Goal: Communication & Community: Share content

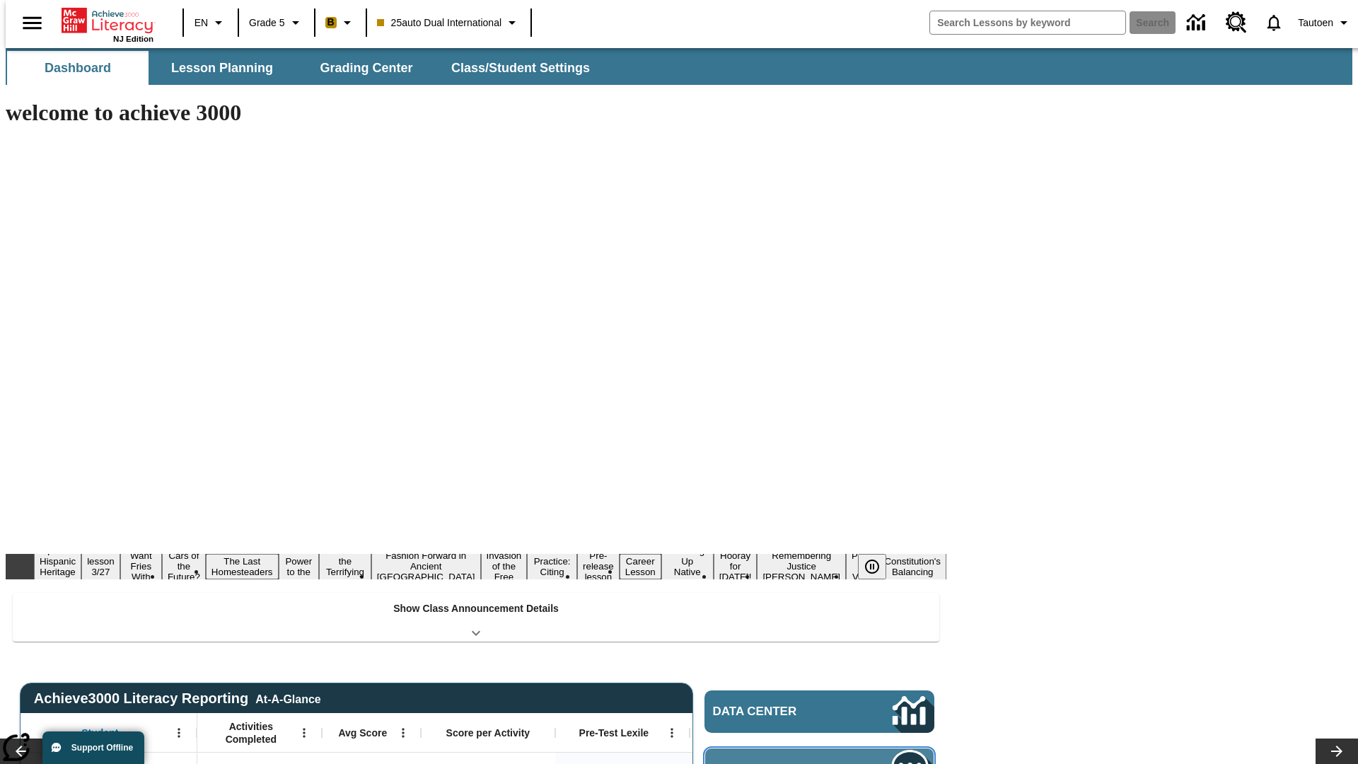
click at [823, 762] on span "Message Center" at bounding box center [781, 769] width 136 height 14
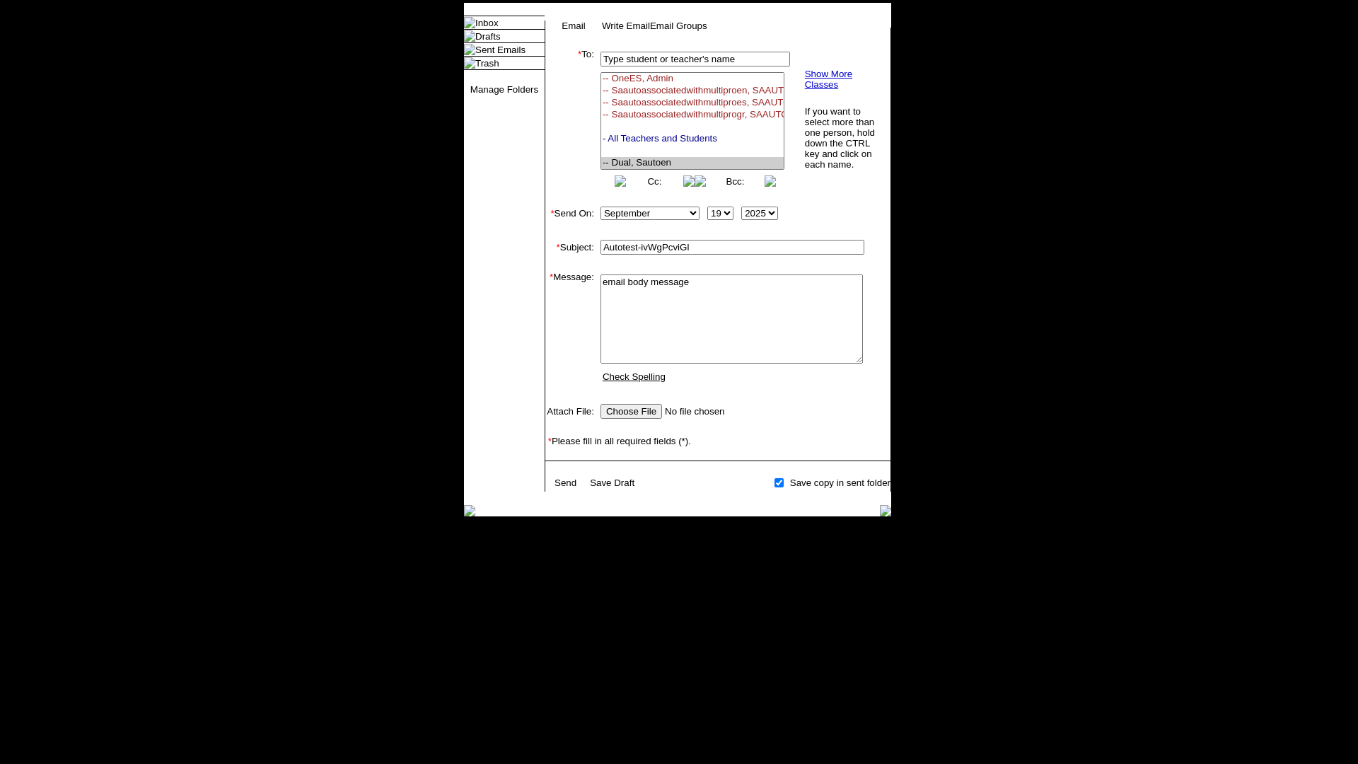
select select "U,21476361,1"
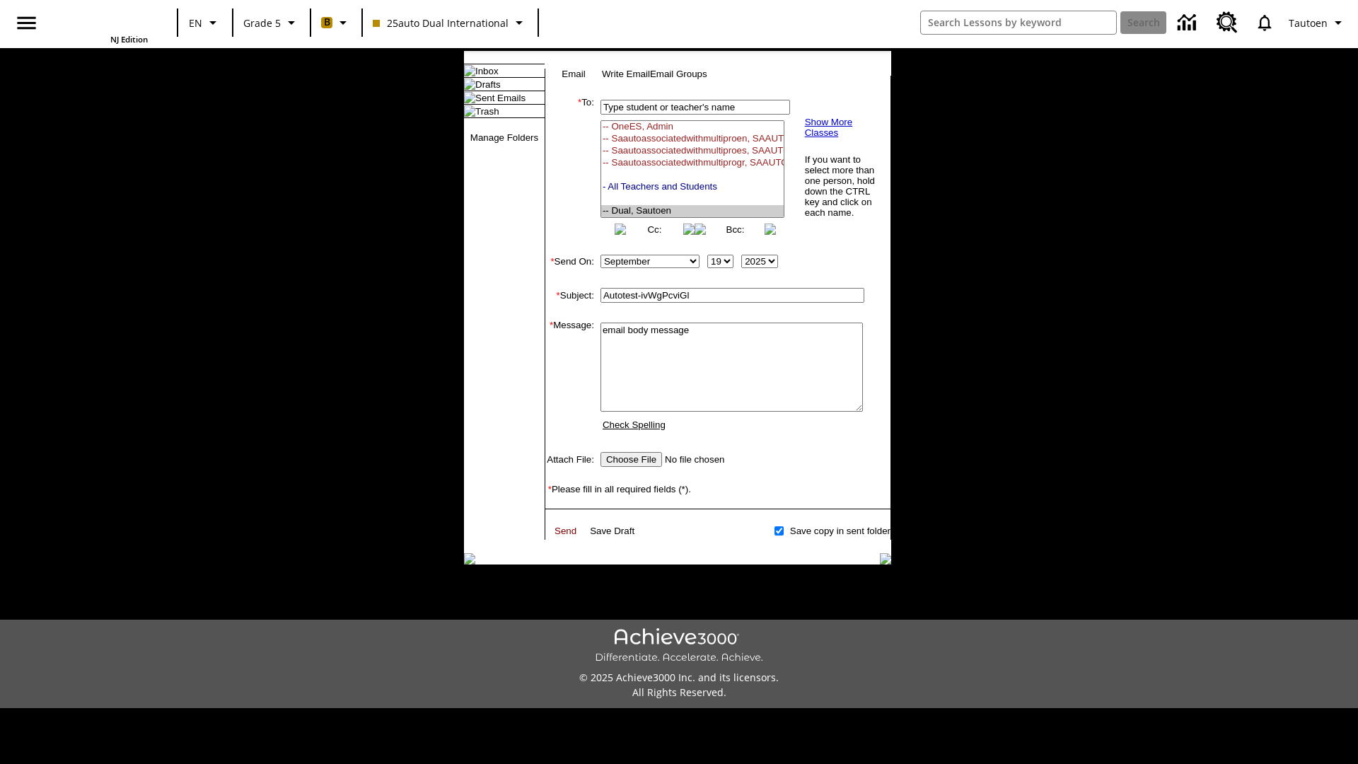
type textarea "email body message"
click at [566, 536] on link "Send" at bounding box center [565, 530] width 22 height 11
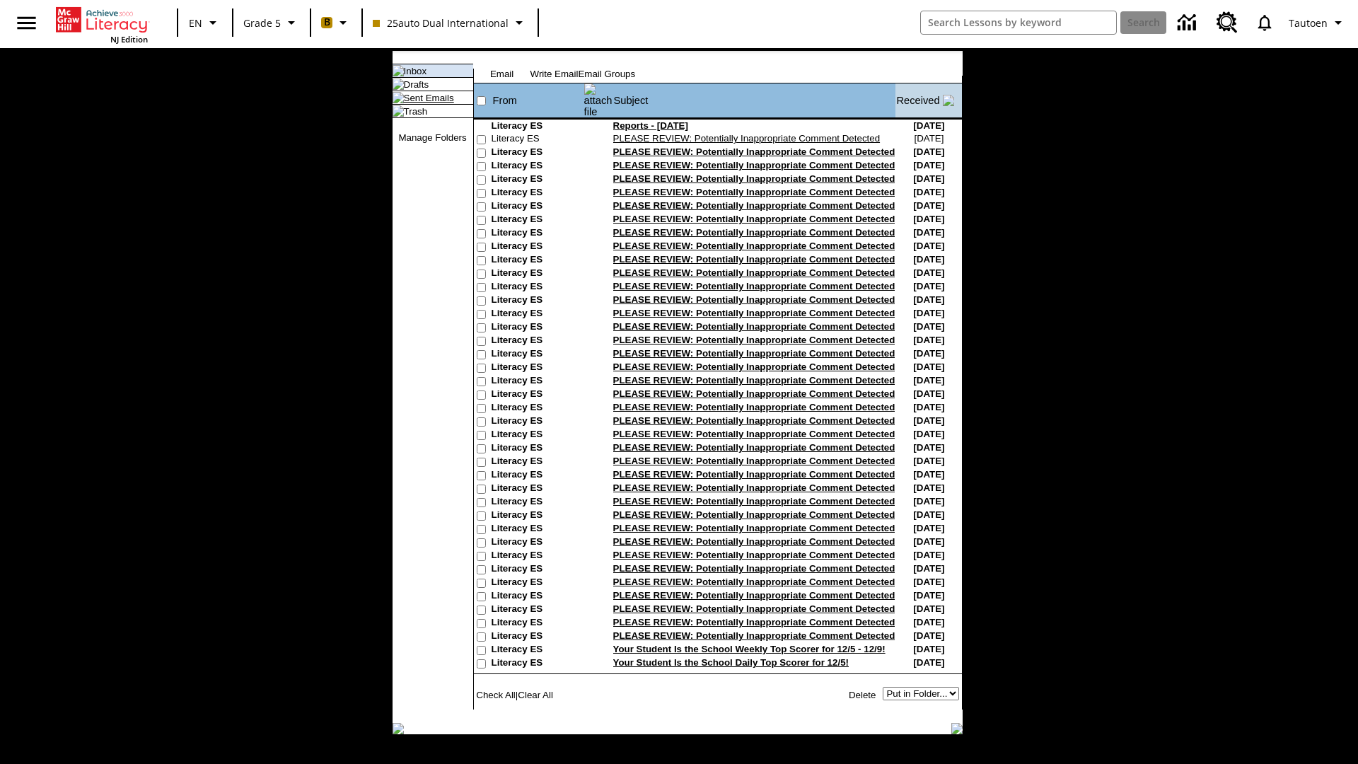
click at [417, 103] on link "Sent Emails" at bounding box center [429, 98] width 50 height 11
